Goal: Task Accomplishment & Management: Use online tool/utility

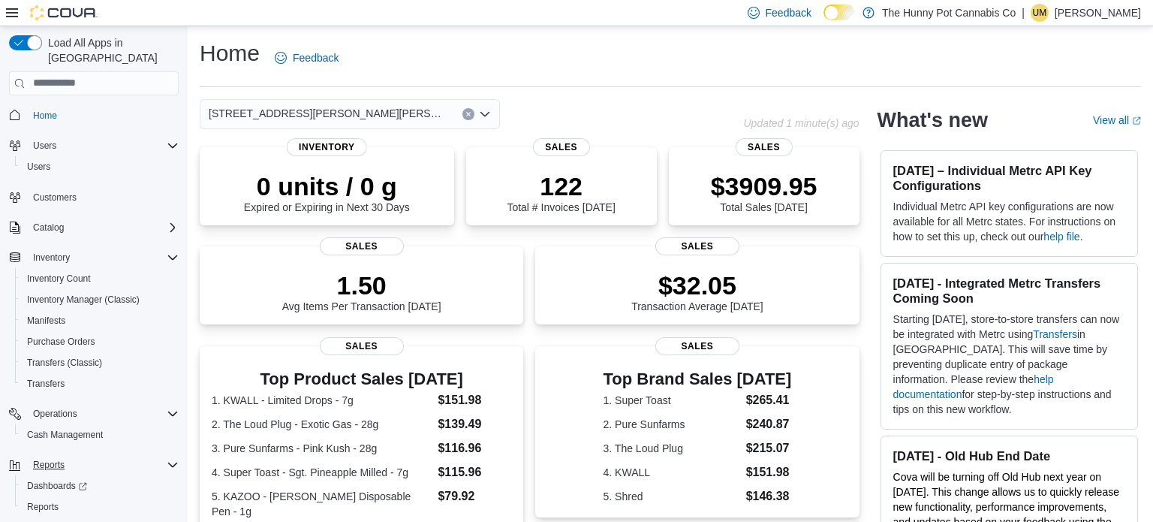
scroll to position [24, 0]
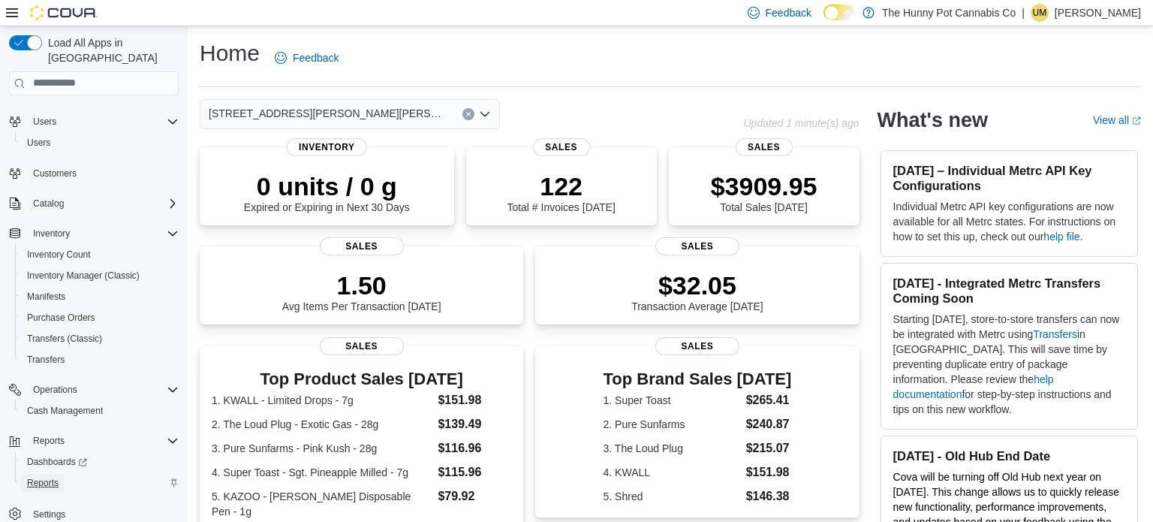
click at [38, 477] on span "Reports" at bounding box center [43, 483] width 32 height 12
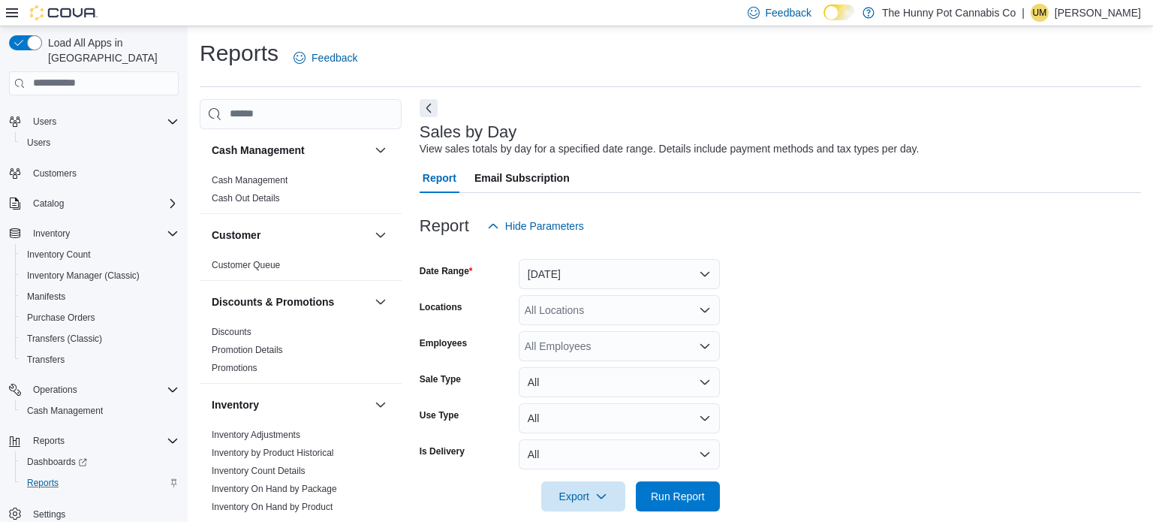
scroll to position [19, 0]
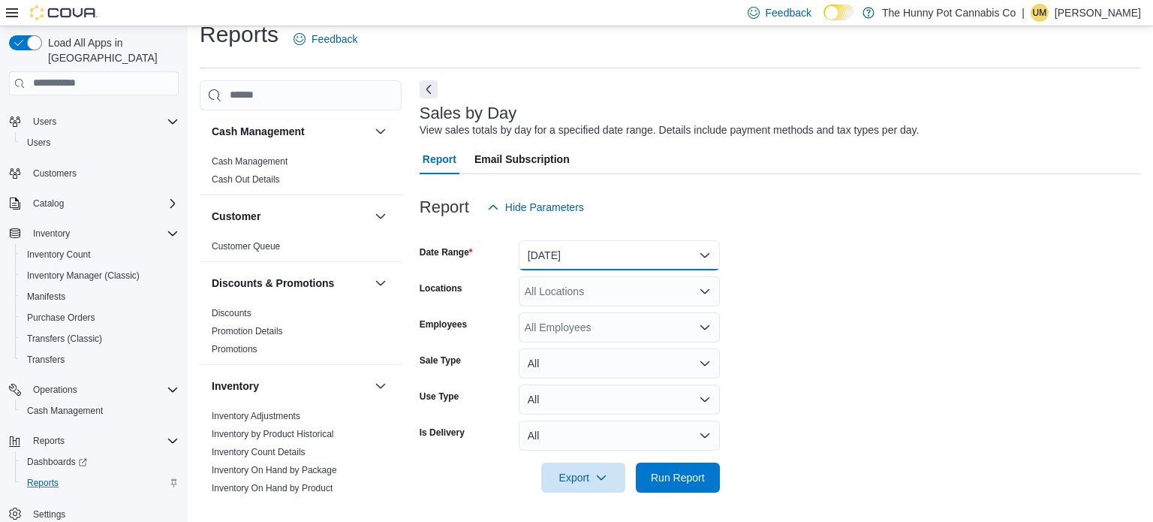
click at [572, 261] on button "[DATE]" at bounding box center [619, 255] width 201 height 30
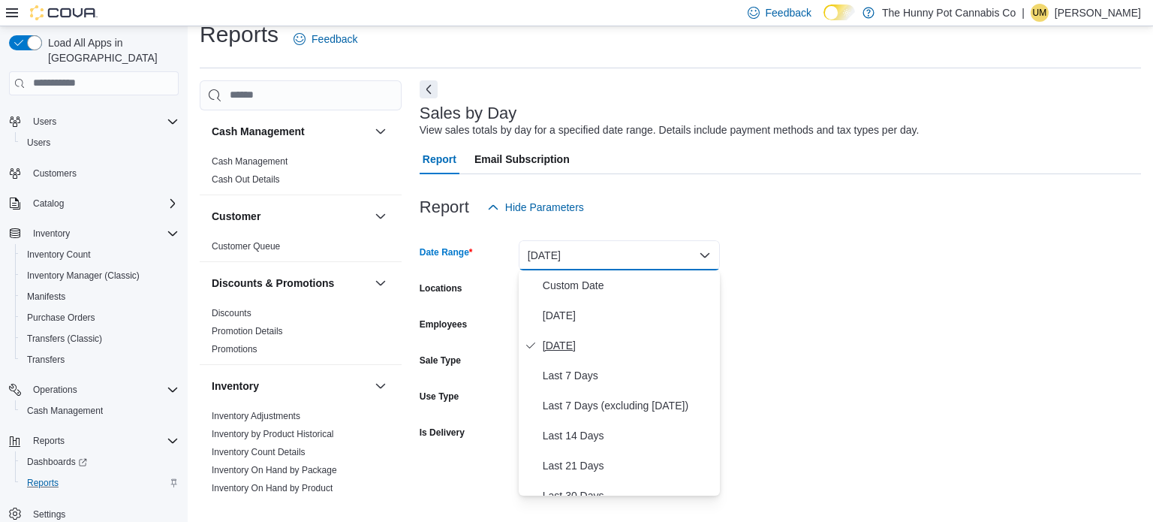
scroll to position [225, 0]
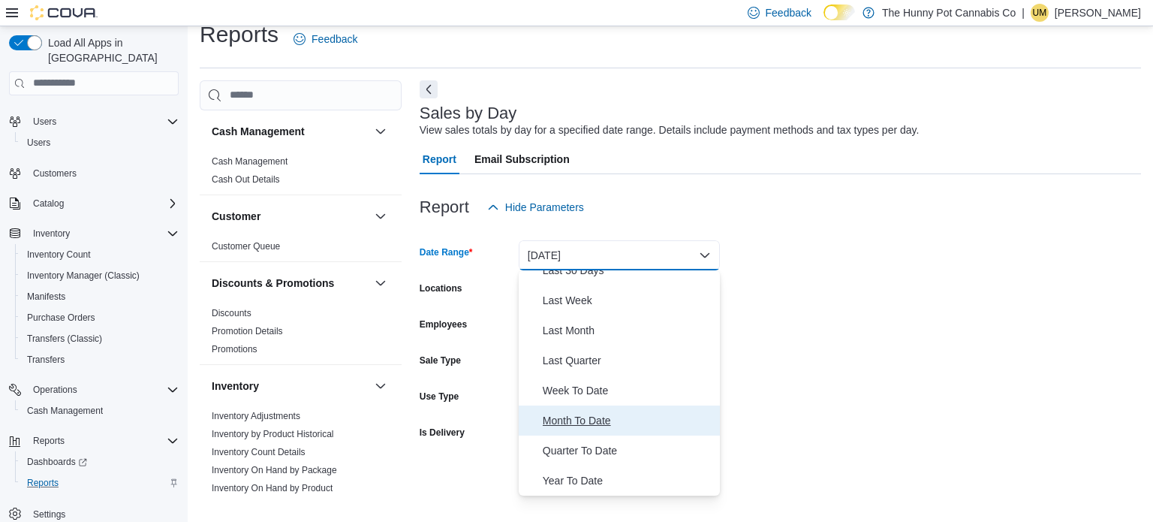
click at [602, 412] on span "Month To Date" at bounding box center [628, 420] width 171 height 18
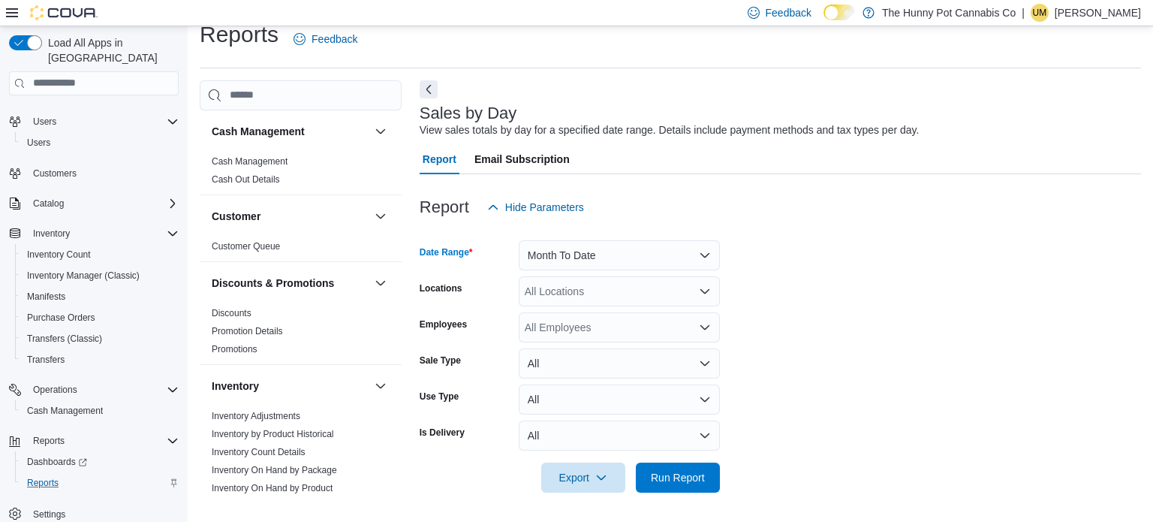
click at [537, 296] on div "All Locations" at bounding box center [619, 291] width 201 height 30
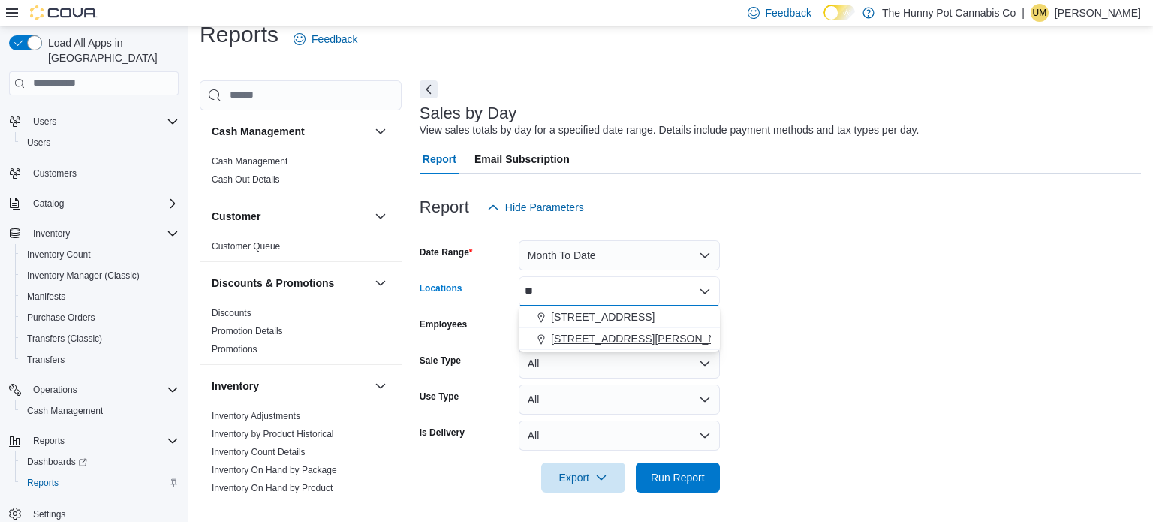
type input "**"
click at [571, 342] on span "[STREET_ADDRESS][PERSON_NAME][PERSON_NAME]" at bounding box center [689, 338] width 277 height 15
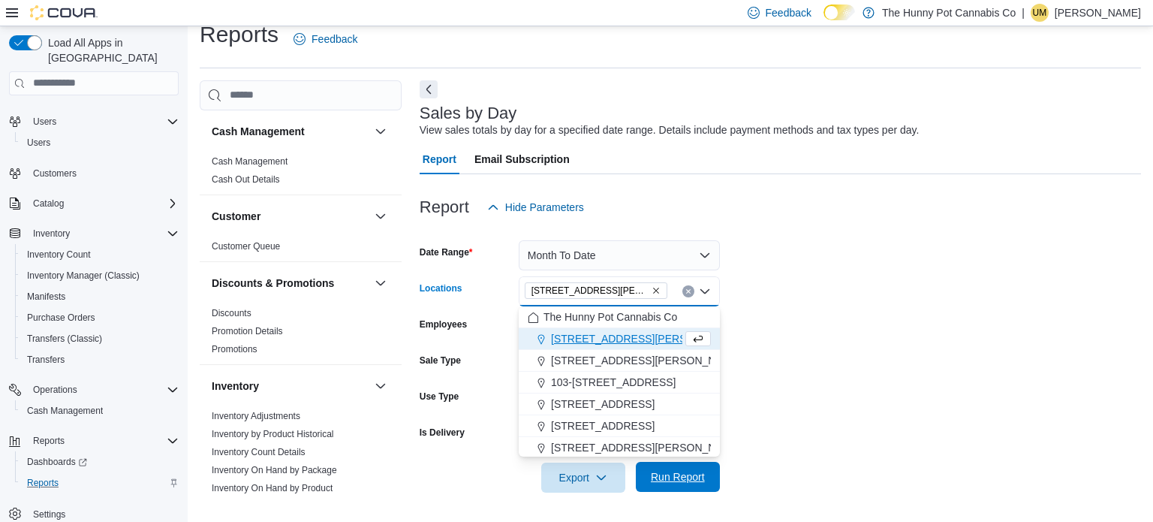
click at [705, 476] on span "Run Report" at bounding box center [678, 477] width 66 height 30
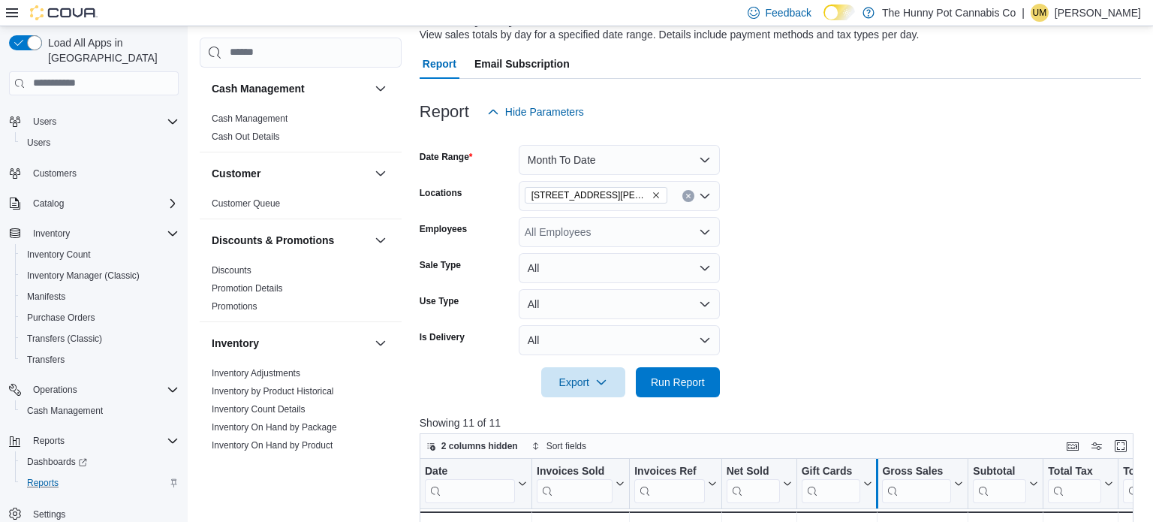
scroll to position [1, 0]
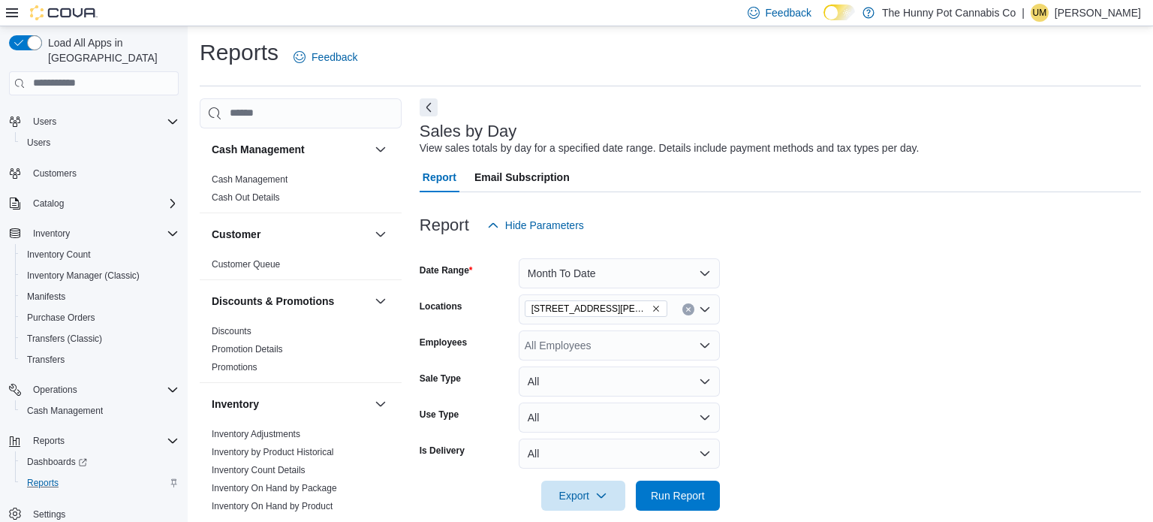
click at [905, 329] on form "Date Range Month To Date Locations [STREET_ADDRESS][PERSON_NAME][PERSON_NAME] E…" at bounding box center [780, 375] width 721 height 270
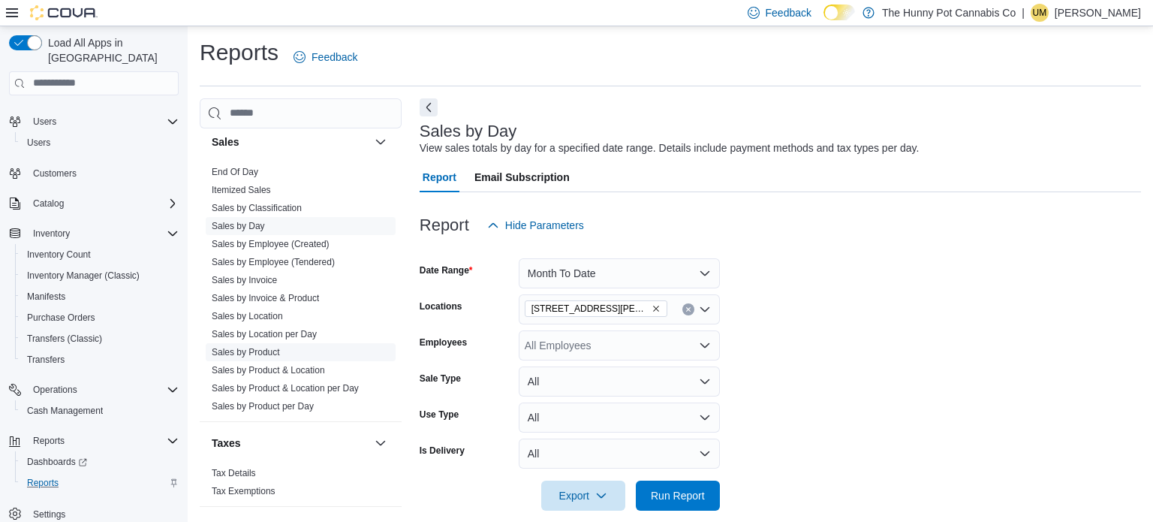
click at [271, 350] on link "Sales by Product" at bounding box center [246, 352] width 68 height 11
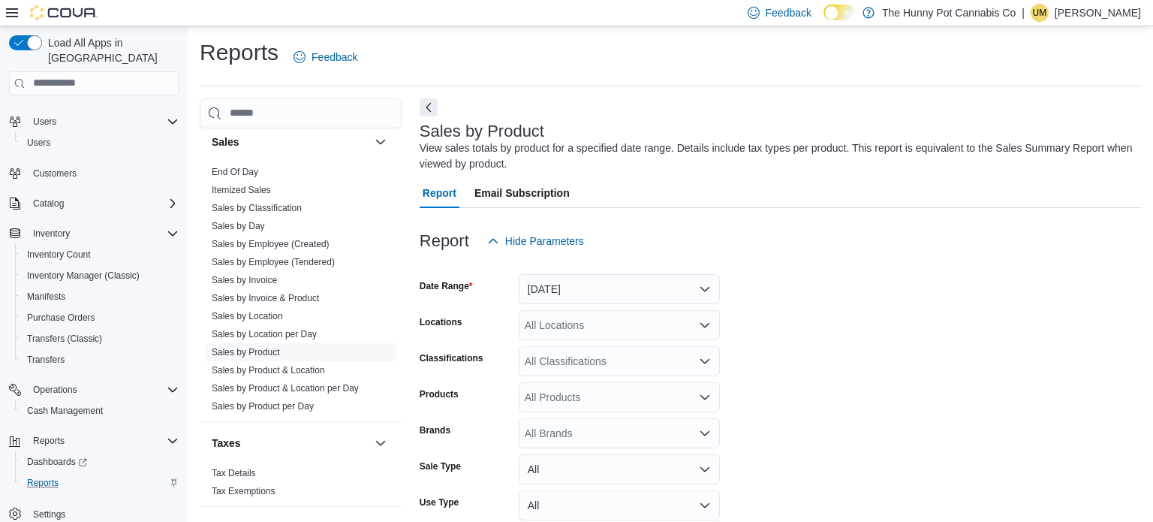
scroll to position [50, 0]
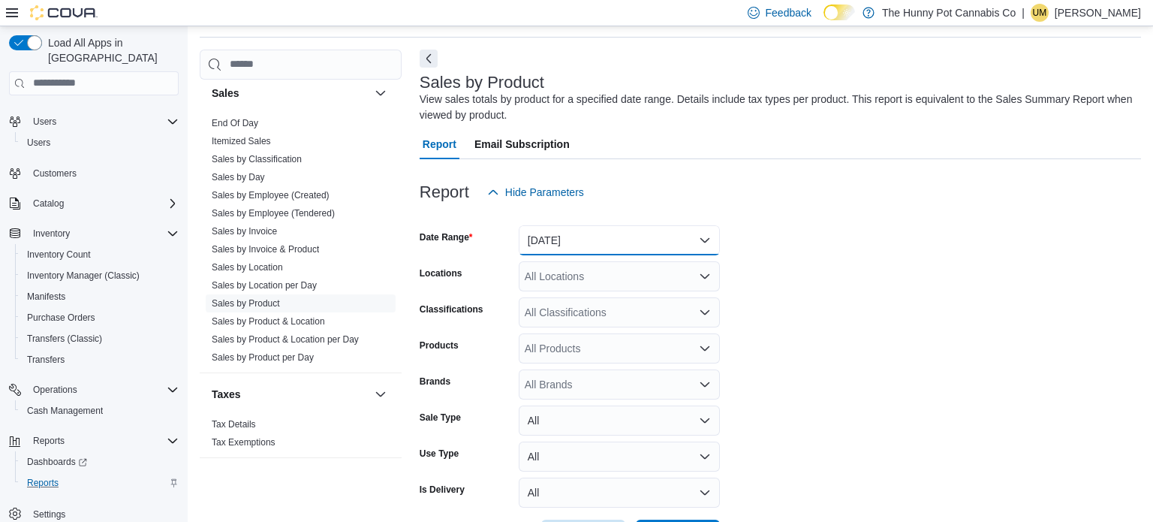
click at [556, 251] on button "[DATE]" at bounding box center [619, 240] width 201 height 30
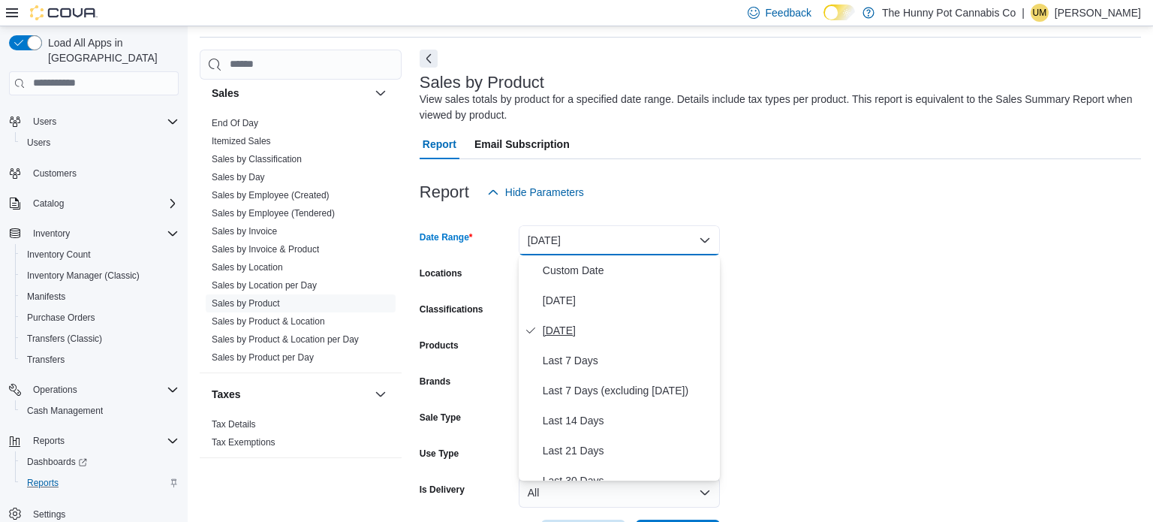
scroll to position [225, 0]
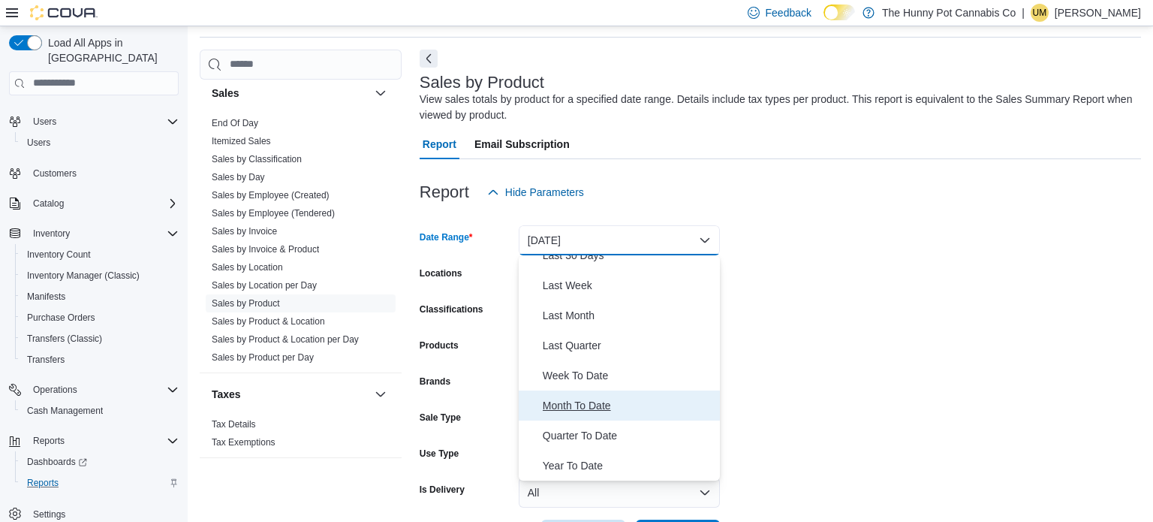
click at [596, 409] on span "Month To Date" at bounding box center [628, 405] width 171 height 18
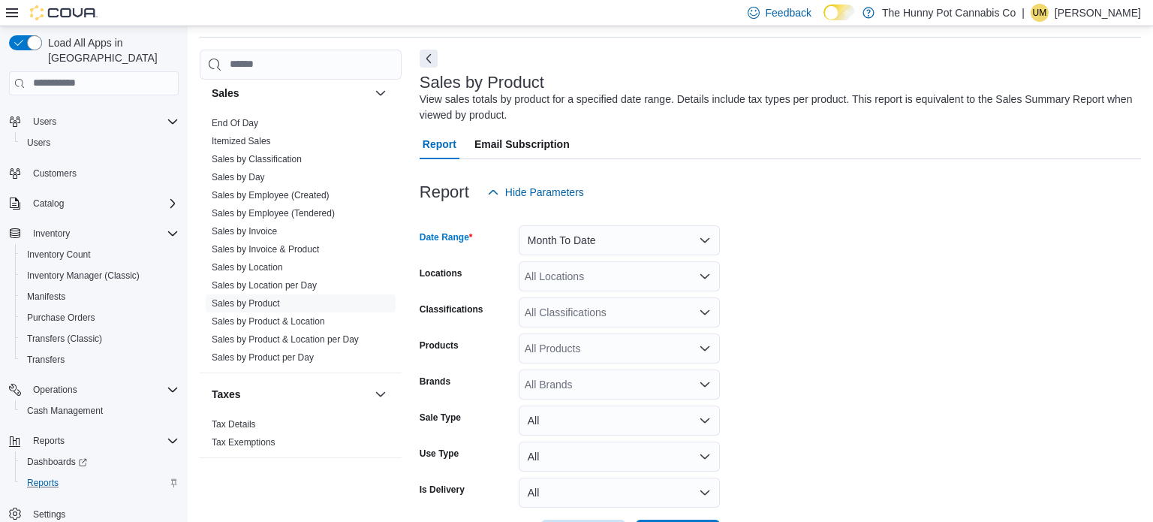
click at [539, 273] on div "All Locations" at bounding box center [619, 276] width 201 height 30
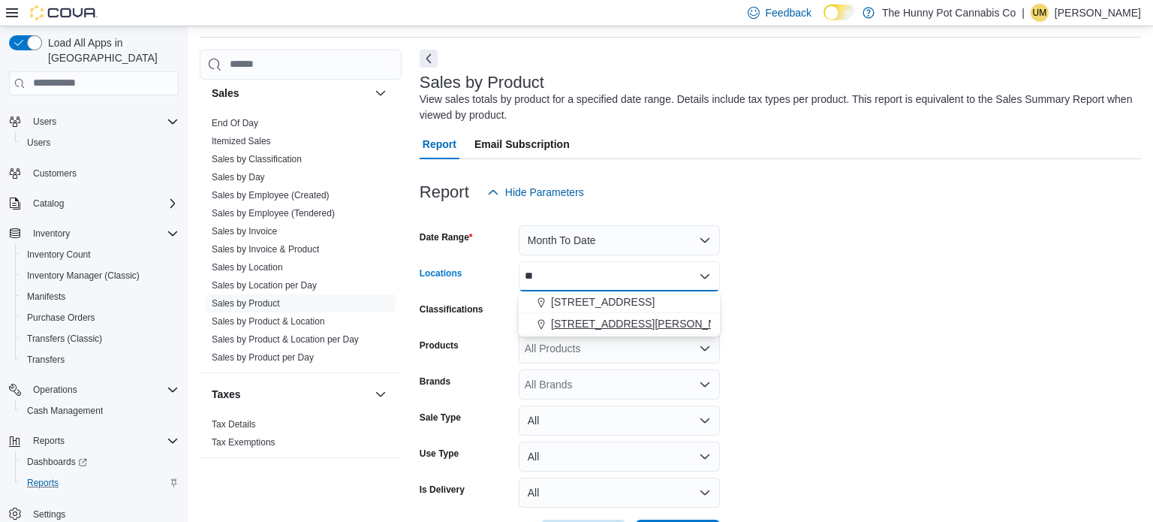
type input "**"
click at [560, 317] on span "[STREET_ADDRESS][PERSON_NAME][PERSON_NAME]" at bounding box center [689, 323] width 277 height 15
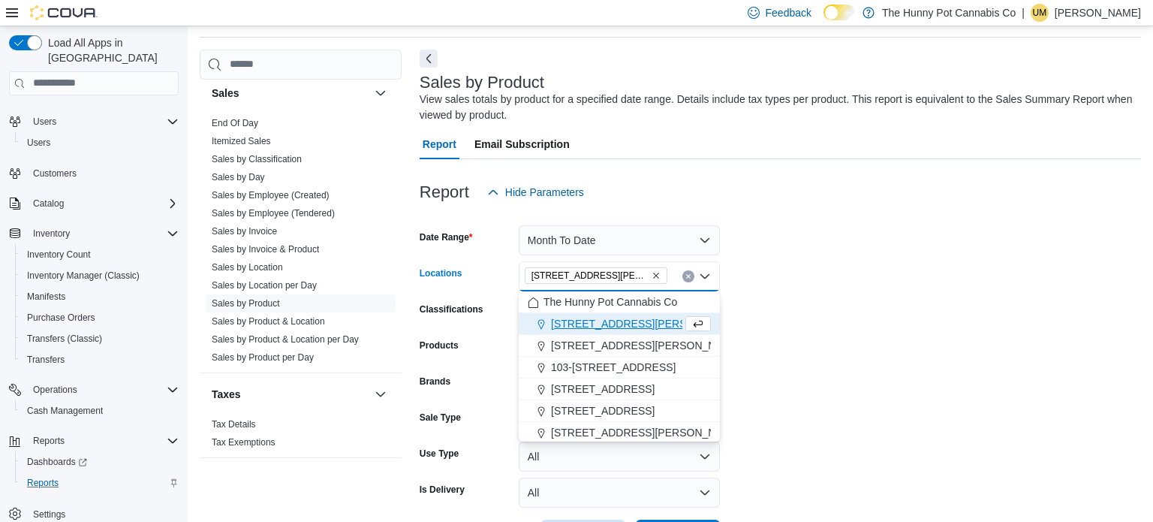
click at [871, 387] on form "Date Range Month To Date Locations [STREET_ADDRESS][PERSON_NAME][PERSON_NAME][P…" at bounding box center [780, 378] width 721 height 342
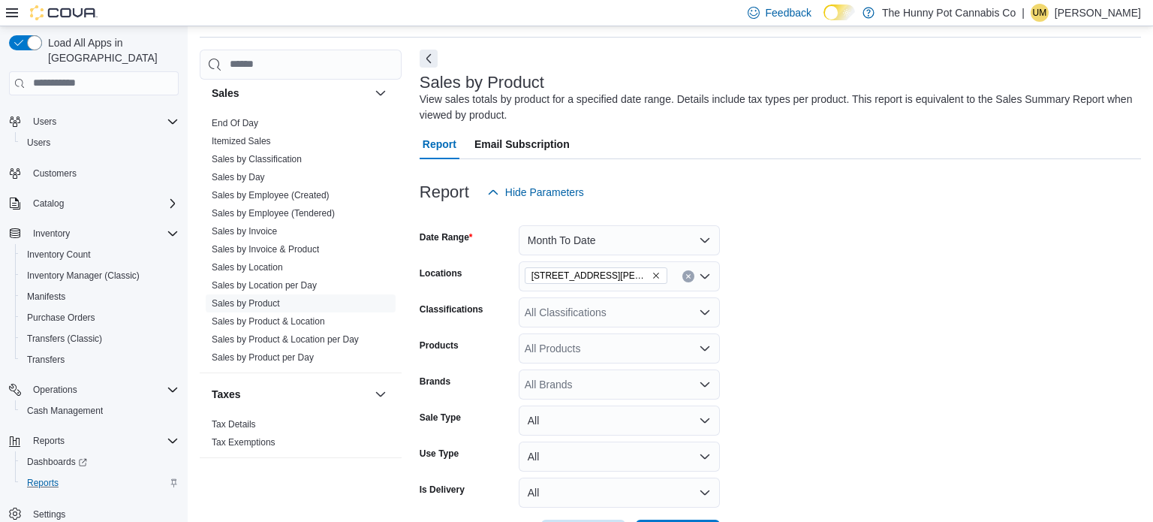
scroll to position [107, 0]
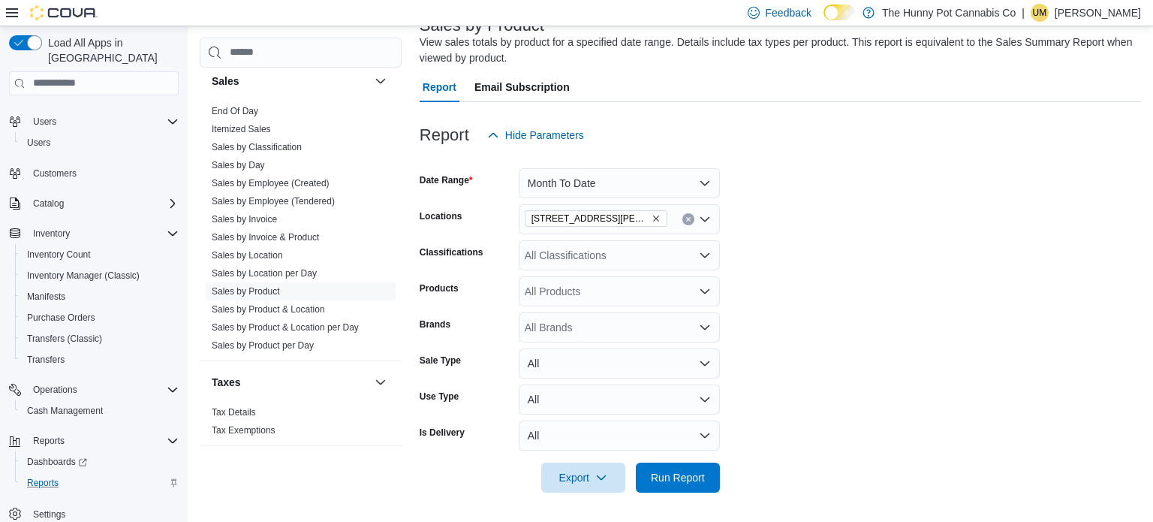
click at [542, 261] on div "All Classifications" at bounding box center [619, 255] width 201 height 30
type input "*****"
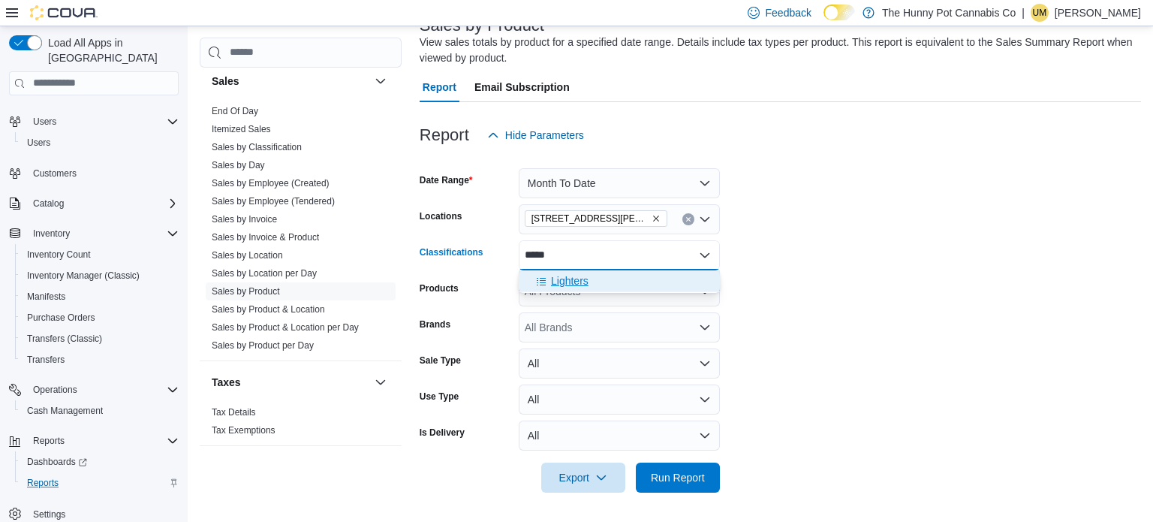
click at [554, 280] on span "Lighters" at bounding box center [570, 280] width 38 height 15
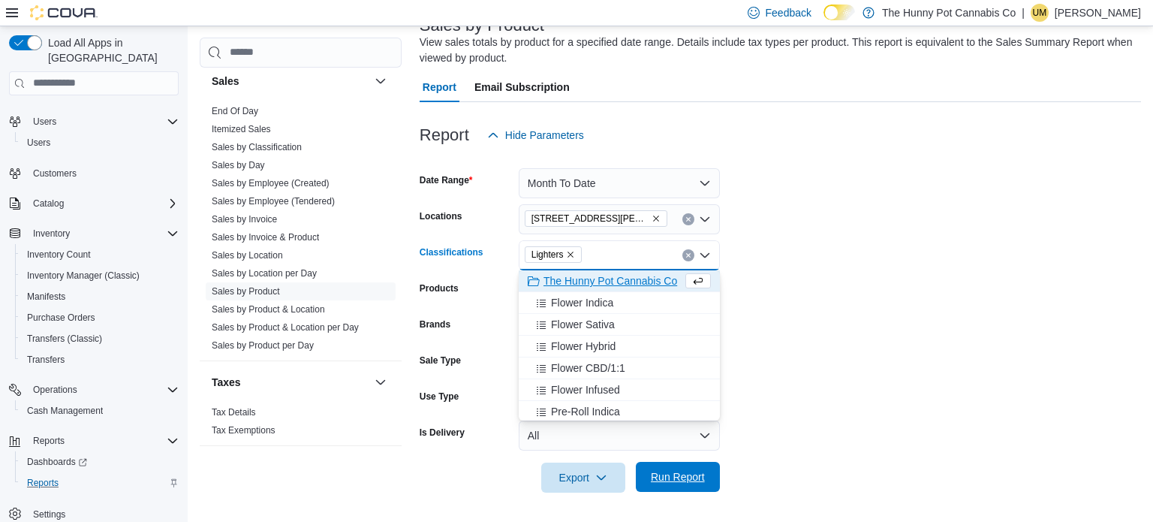
click at [696, 485] on span "Run Report" at bounding box center [678, 477] width 66 height 30
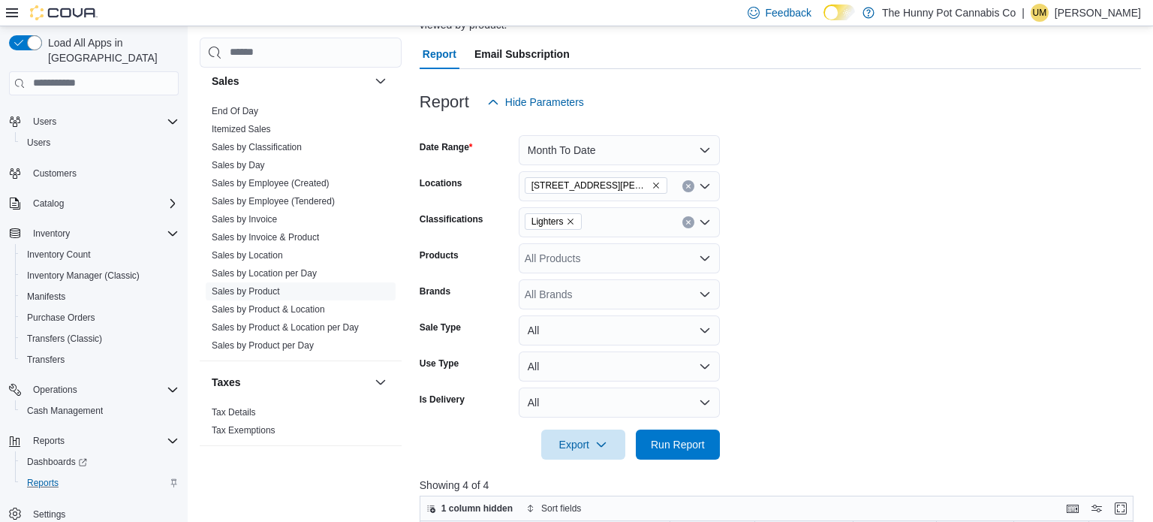
scroll to position [141, 0]
click at [270, 181] on link "Sales by Employee (Created)" at bounding box center [271, 183] width 118 height 11
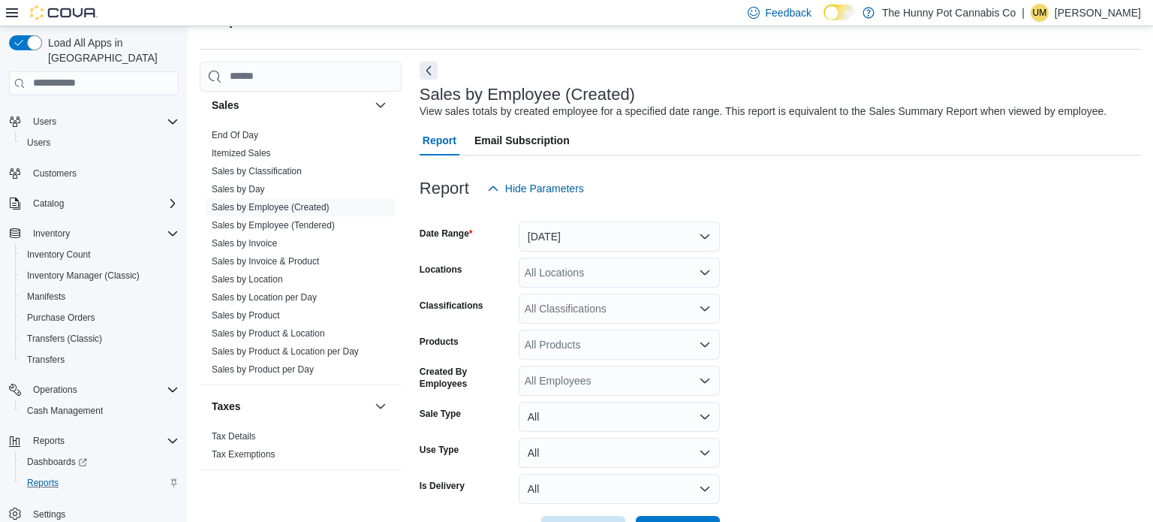
scroll to position [34, 0]
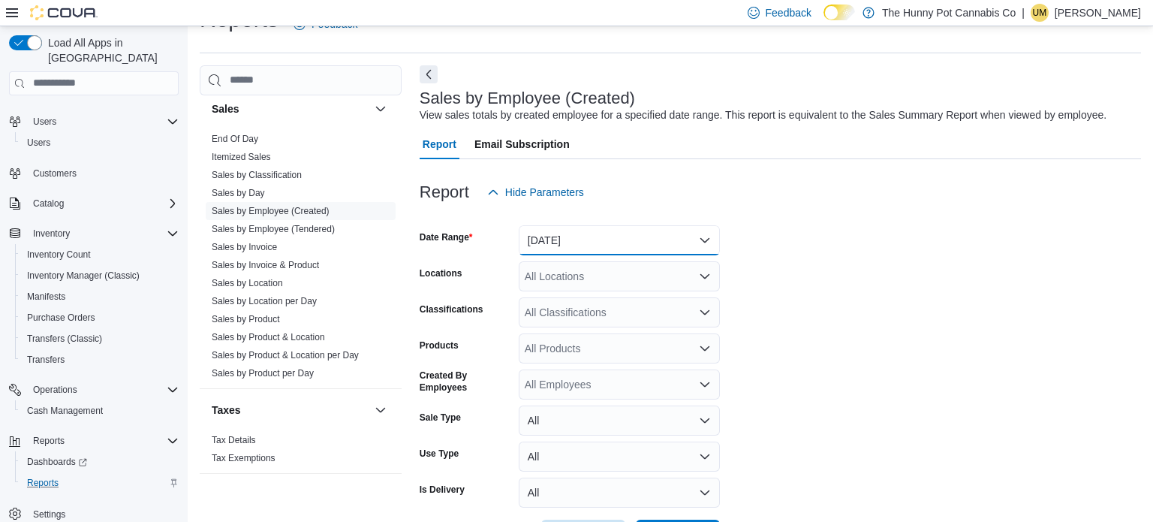
click at [587, 227] on button "[DATE]" at bounding box center [619, 240] width 201 height 30
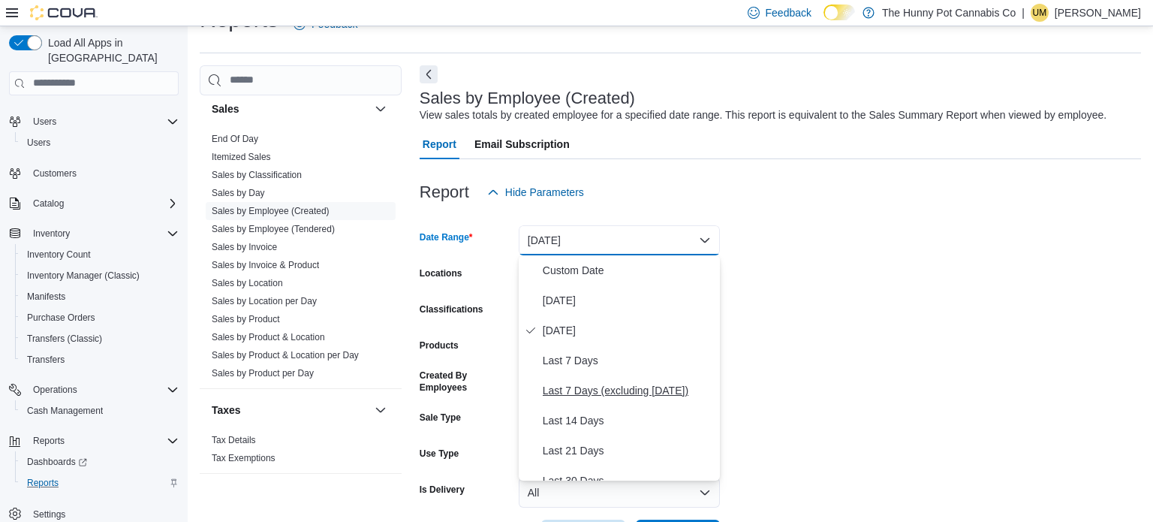
scroll to position [225, 0]
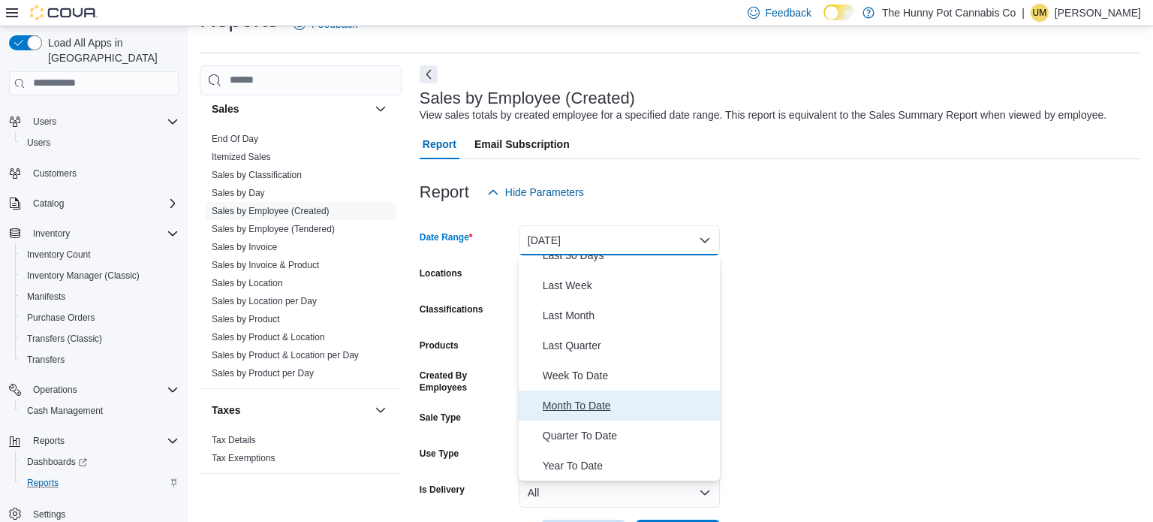
click at [547, 402] on span "Month To Date" at bounding box center [628, 405] width 171 height 18
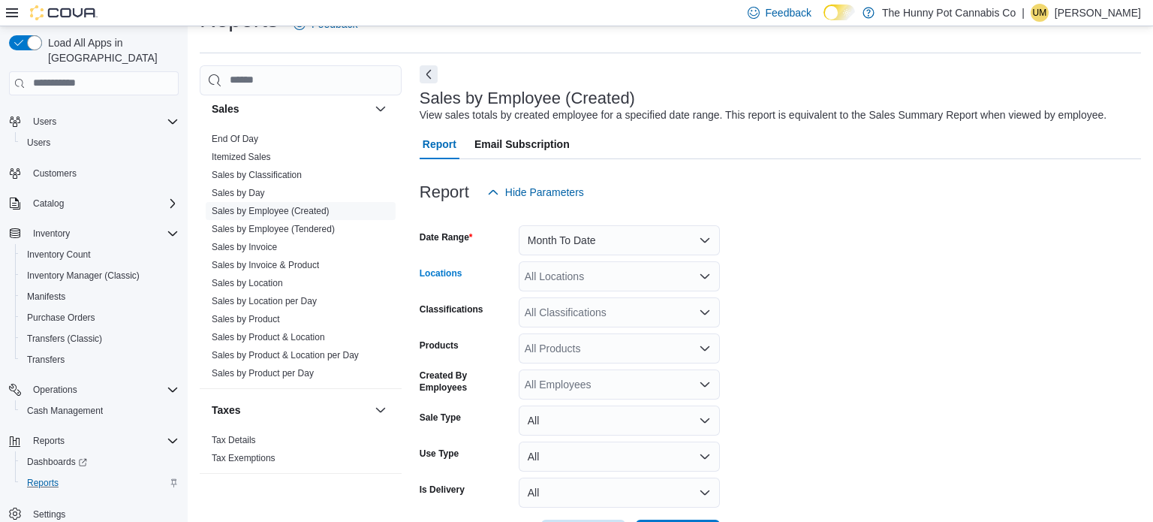
click at [550, 264] on div "All Locations" at bounding box center [619, 276] width 201 height 30
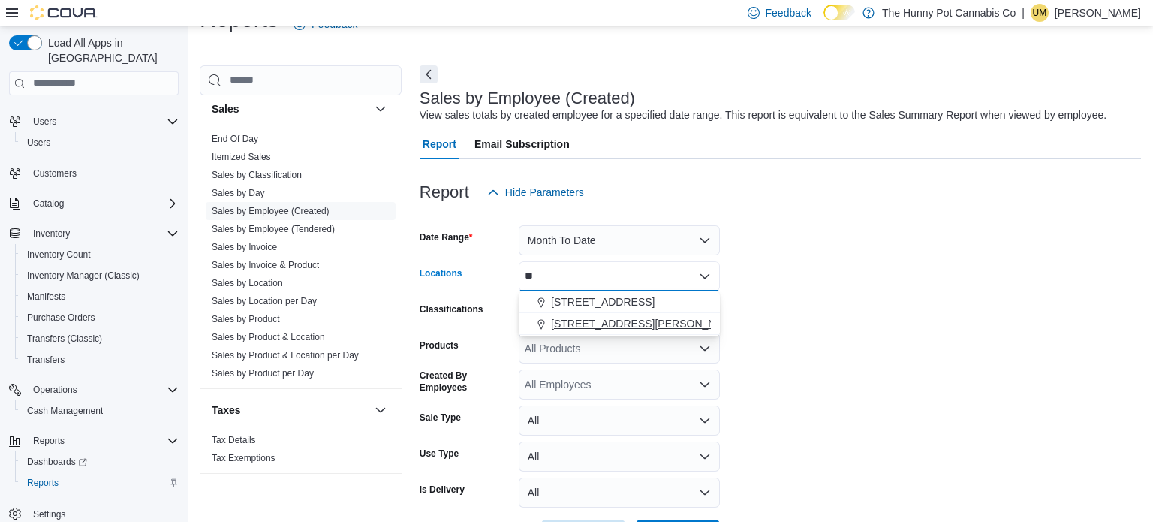
type input "**"
click at [585, 324] on span "[STREET_ADDRESS][PERSON_NAME][PERSON_NAME]" at bounding box center [689, 323] width 277 height 15
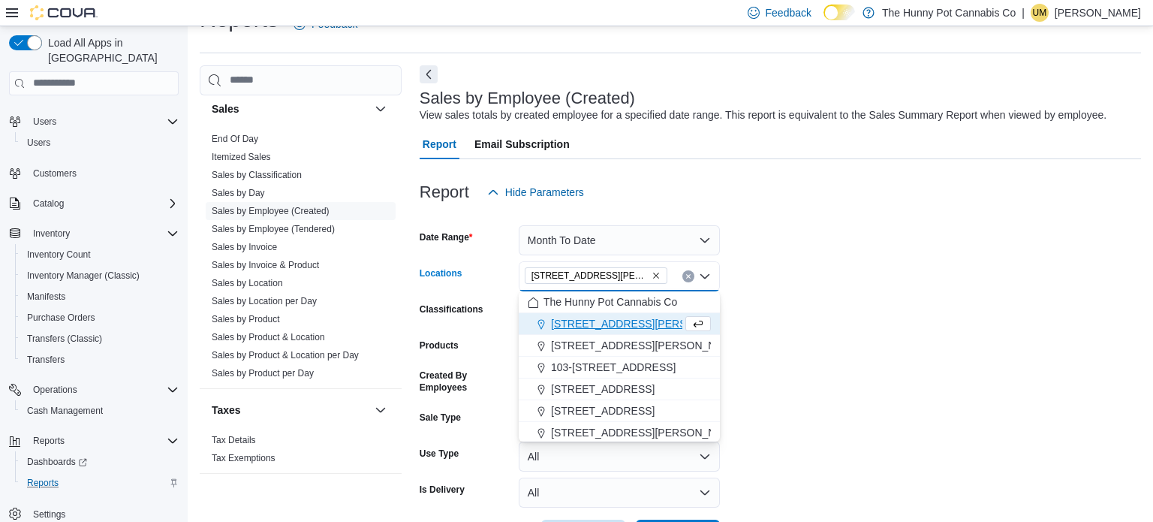
click at [821, 270] on form "Date Range Month To Date Locations [STREET_ADDRESS][PERSON_NAME][PERSON_NAME][P…" at bounding box center [780, 378] width 721 height 342
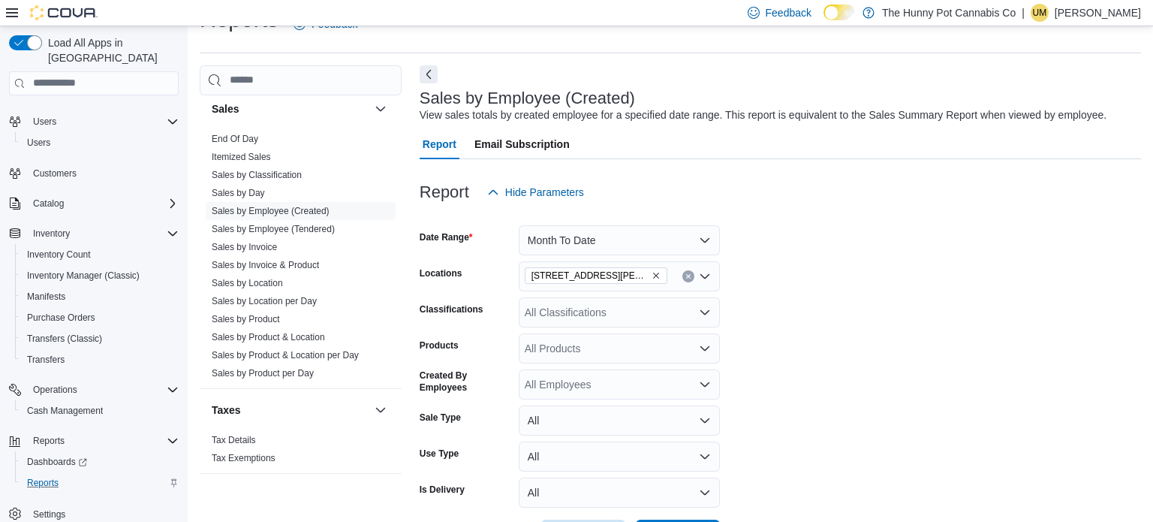
click at [615, 354] on div "All Products" at bounding box center [619, 348] width 201 height 30
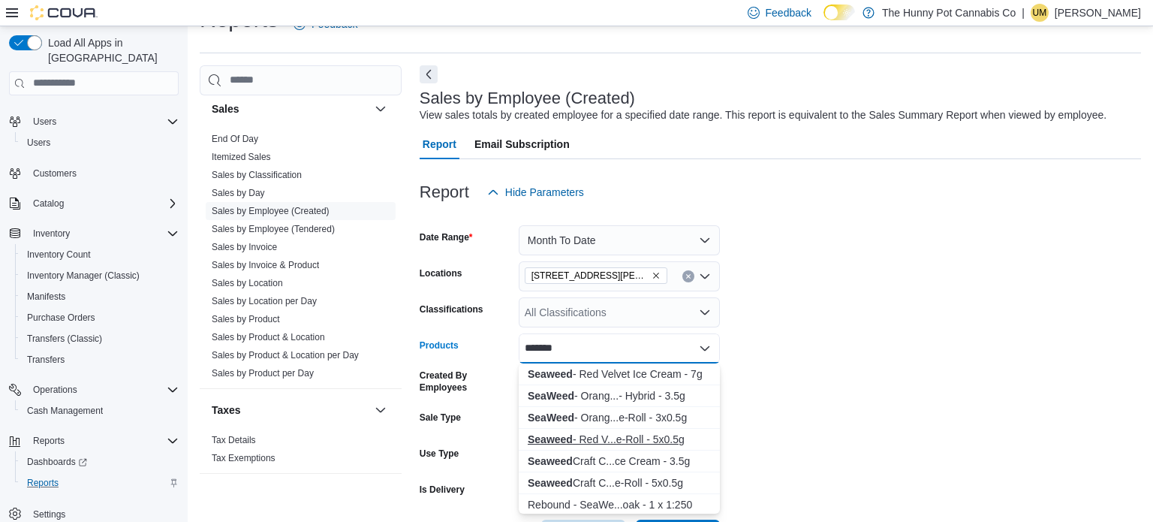
type input "*******"
click at [594, 438] on div "Seaweed - Red V...e-Roll - 5x0.5g" at bounding box center [619, 439] width 183 height 15
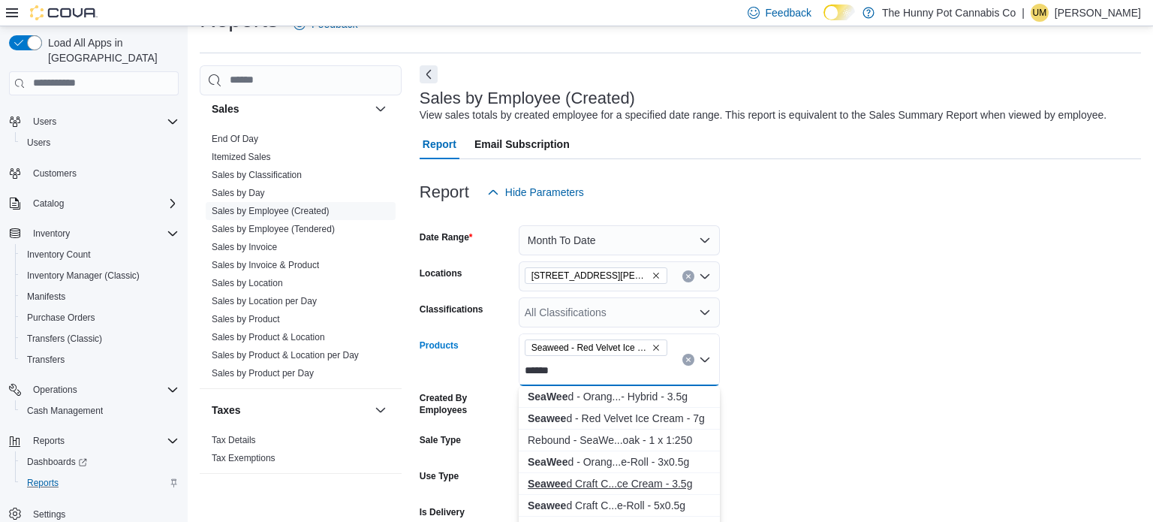
type input "******"
click at [603, 488] on div "Seawee d Craft C...ce Cream - 3.5g" at bounding box center [619, 483] width 183 height 15
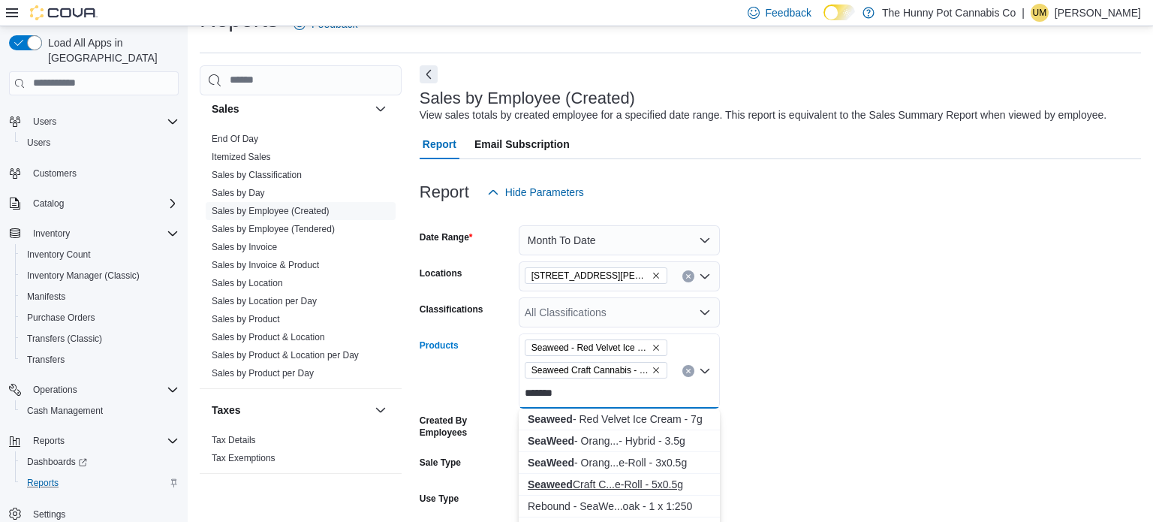
type input "*******"
click at [631, 477] on div "Seaweed Craft C...e-Roll - 5x0.5g" at bounding box center [619, 484] width 183 height 15
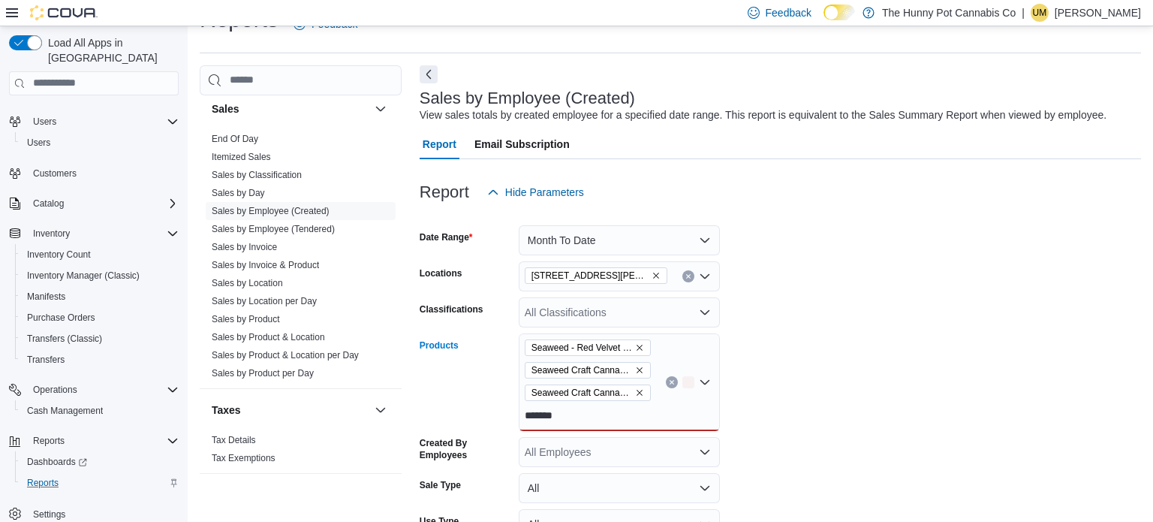
scroll to position [158, 0]
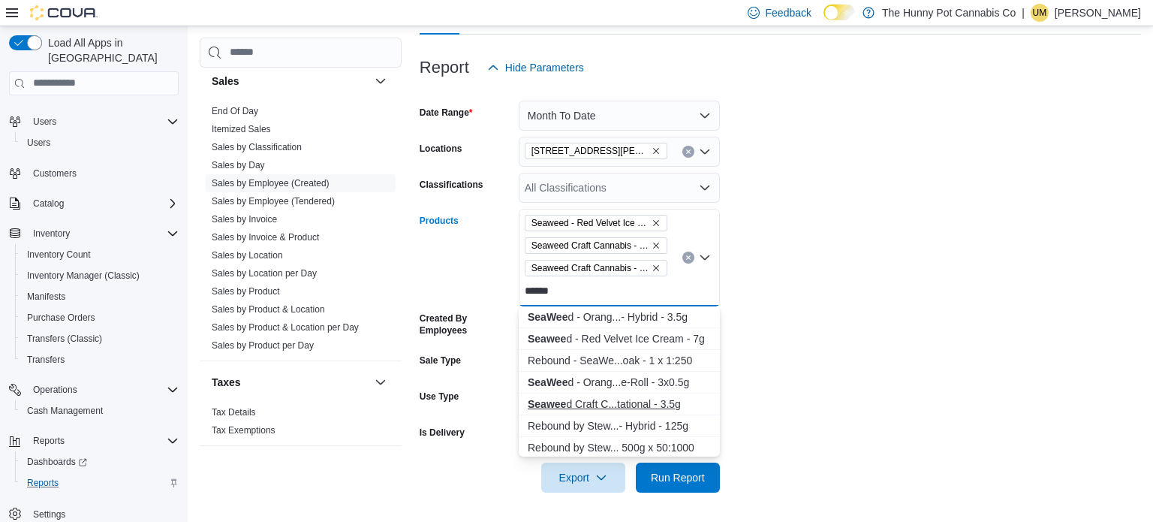
type input "******"
click at [610, 401] on div "Seawee d Craft C...tational - 3.5g" at bounding box center [619, 403] width 183 height 15
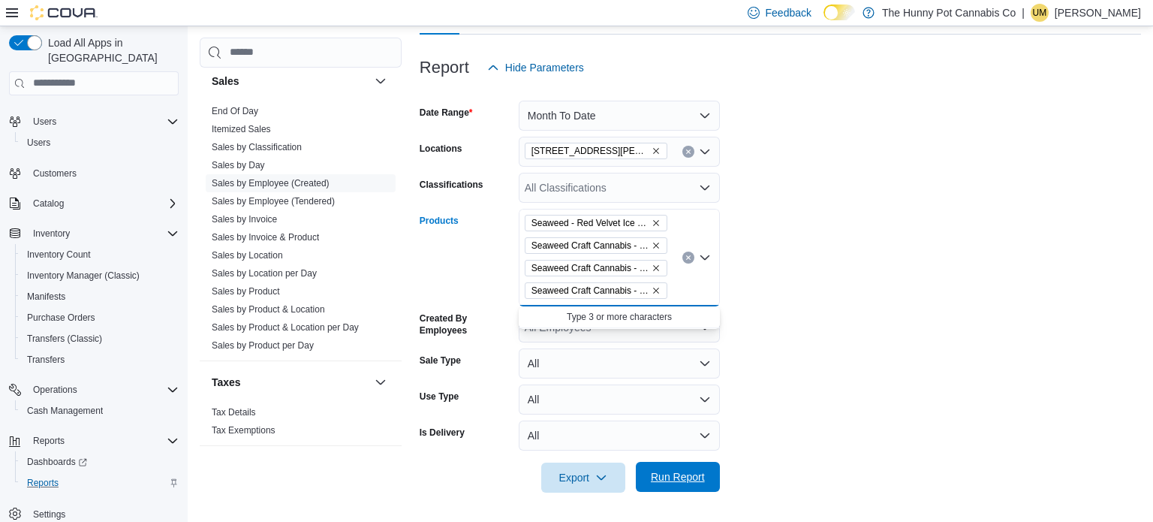
click at [665, 470] on span "Run Report" at bounding box center [678, 476] width 54 height 15
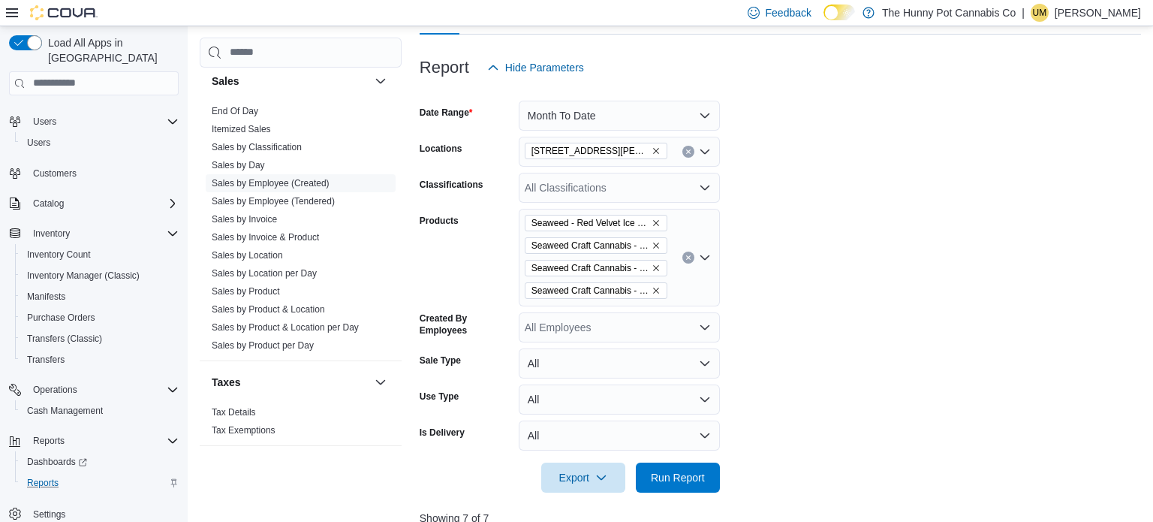
click at [863, 281] on form "Date Range Month To Date Locations 3476 [PERSON_NAME] [PERSON_NAME] Dr Classifi…" at bounding box center [780, 288] width 721 height 410
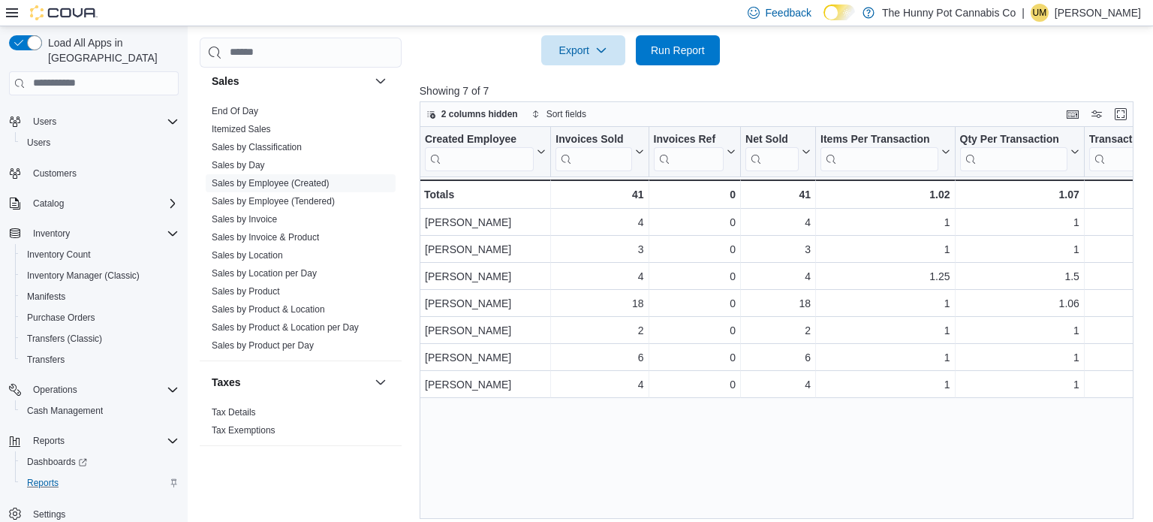
scroll to position [595, 0]
